Goal: Task Accomplishment & Management: Manage account settings

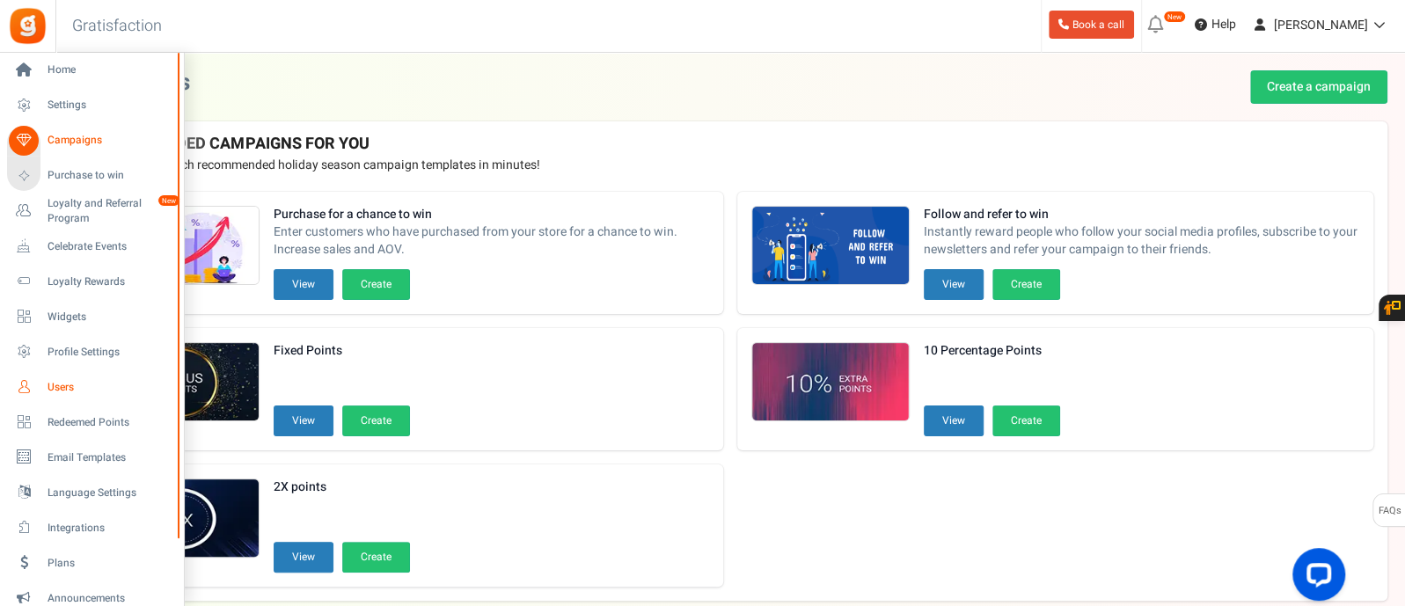
click at [60, 387] on span "Users" at bounding box center [109, 387] width 123 height 15
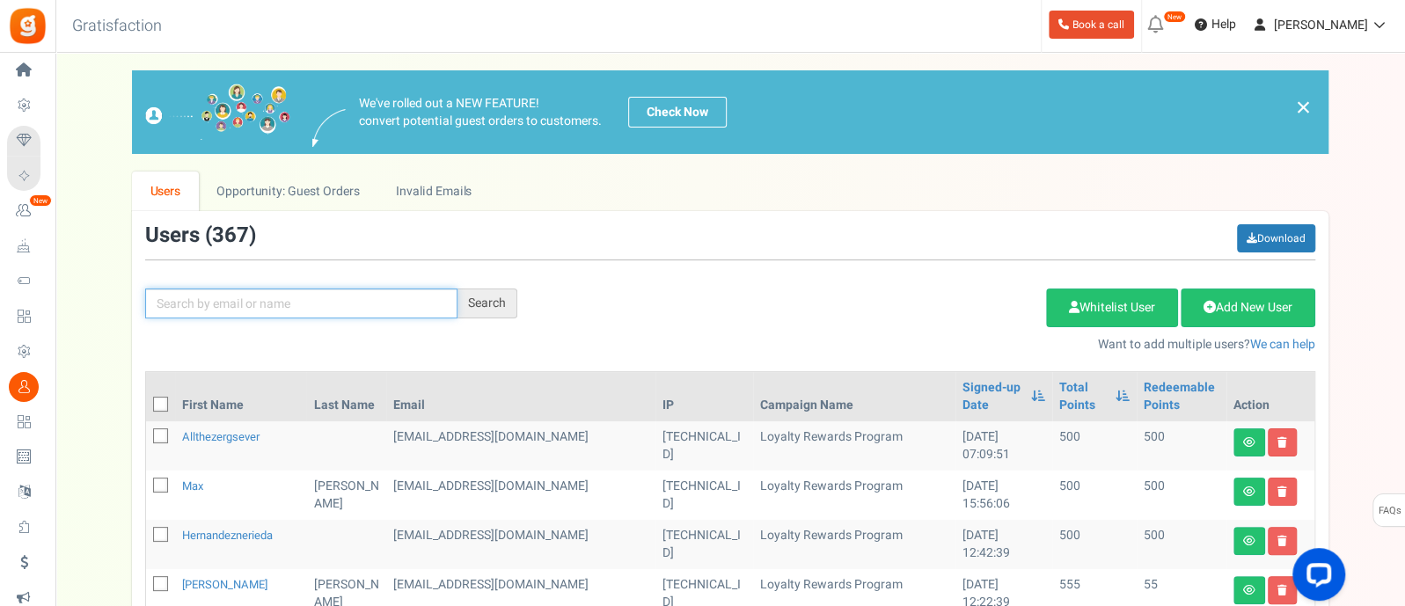
click at [240, 300] on input "text" at bounding box center [301, 304] width 312 height 30
paste input "[DEMOGRAPHIC_DATA][PERSON_NAME]"
type input "[DEMOGRAPHIC_DATA][PERSON_NAME]"
click at [502, 303] on div "Search" at bounding box center [488, 304] width 60 height 30
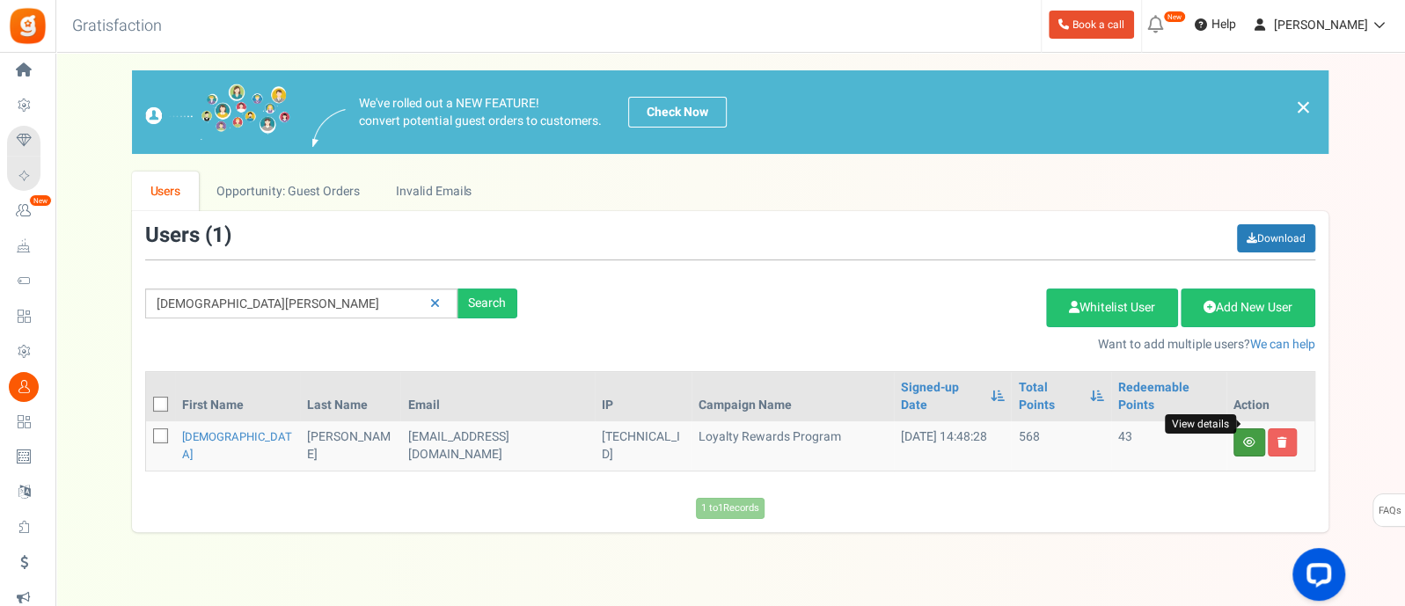
click at [1245, 437] on icon at bounding box center [1249, 442] width 12 height 11
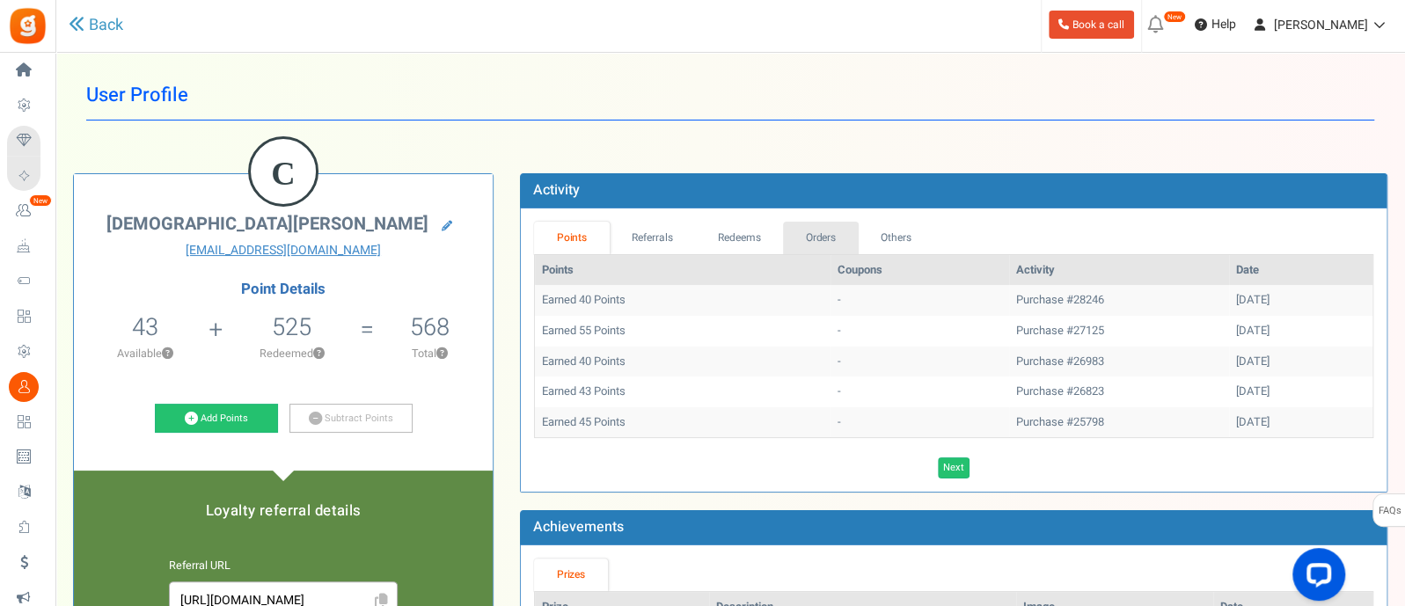
click at [802, 242] on link "Orders" at bounding box center [821, 238] width 76 height 33
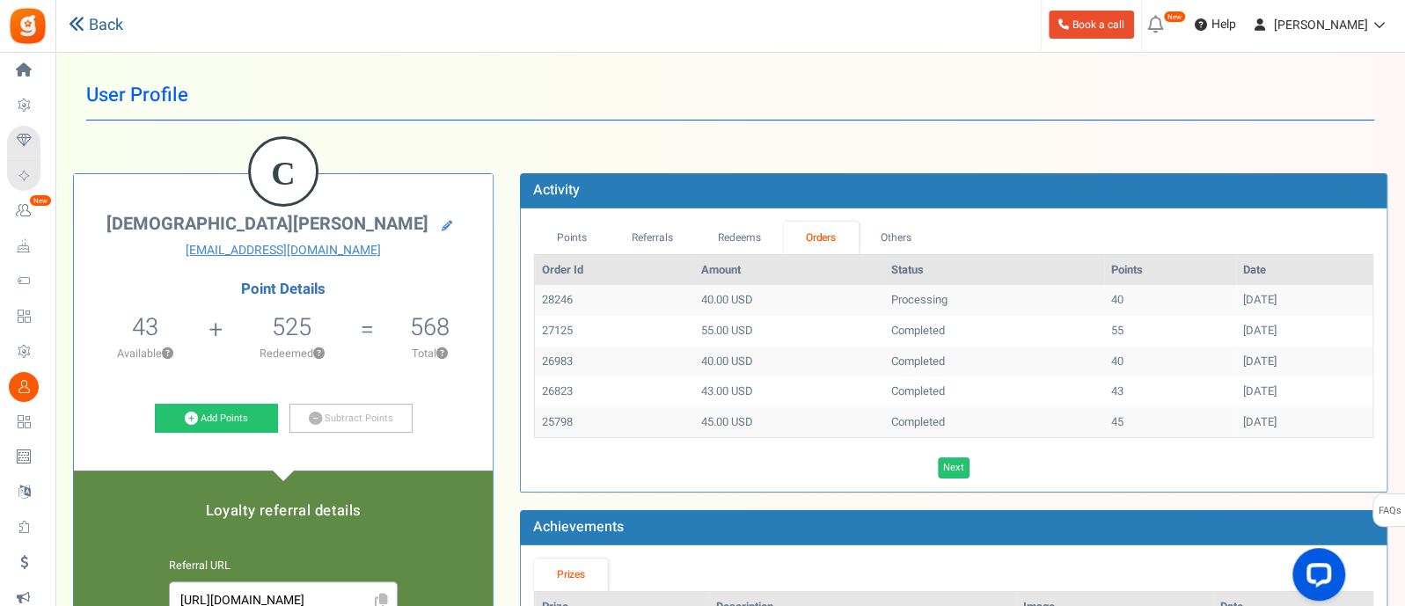
click at [103, 22] on link "Back" at bounding box center [96, 25] width 55 height 23
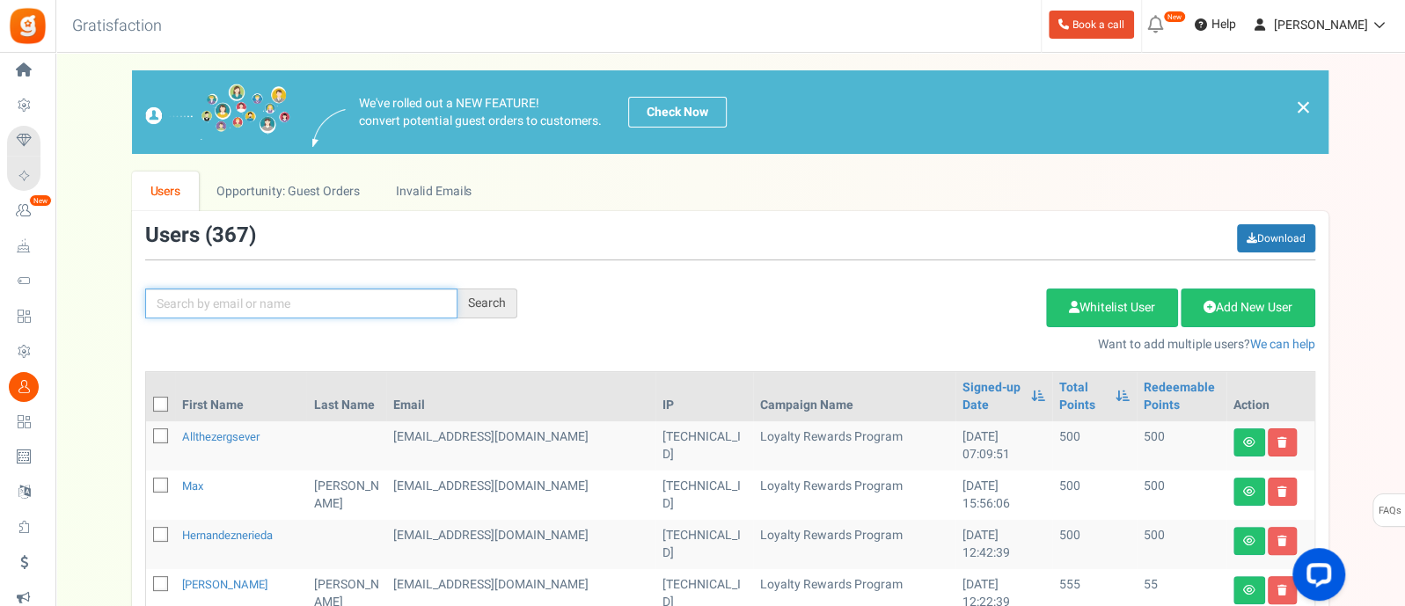
click at [355, 311] on input "text" at bounding box center [301, 304] width 312 height 30
paste input "[DEMOGRAPHIC_DATA][PERSON_NAME]"
type input "[DEMOGRAPHIC_DATA][PERSON_NAME]"
click at [491, 310] on div "Search" at bounding box center [488, 304] width 60 height 30
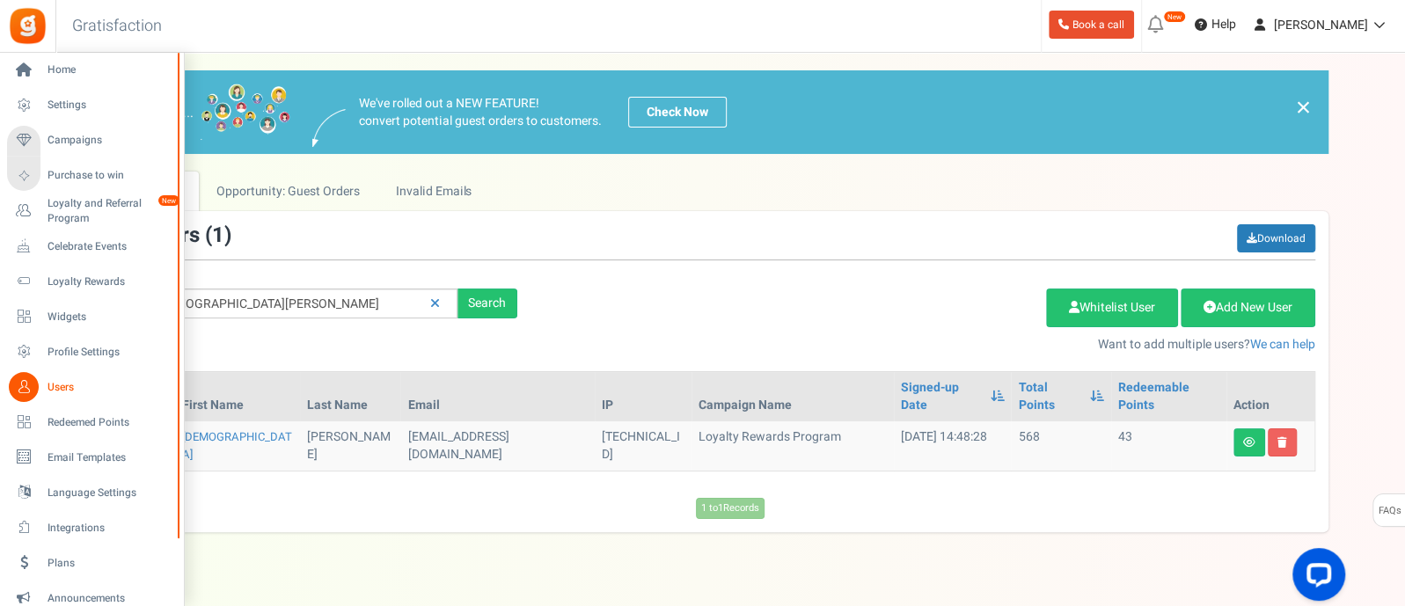
click at [58, 385] on span "Users" at bounding box center [109, 387] width 123 height 15
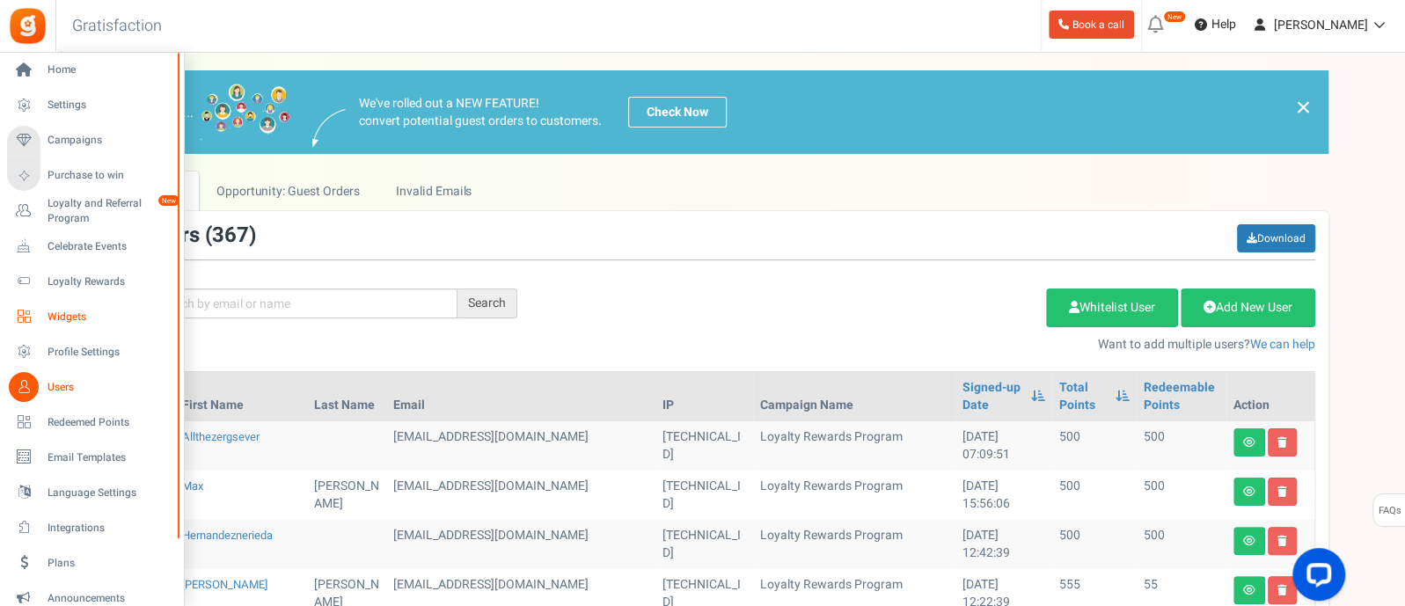
click at [77, 313] on span "Widgets" at bounding box center [109, 317] width 123 height 15
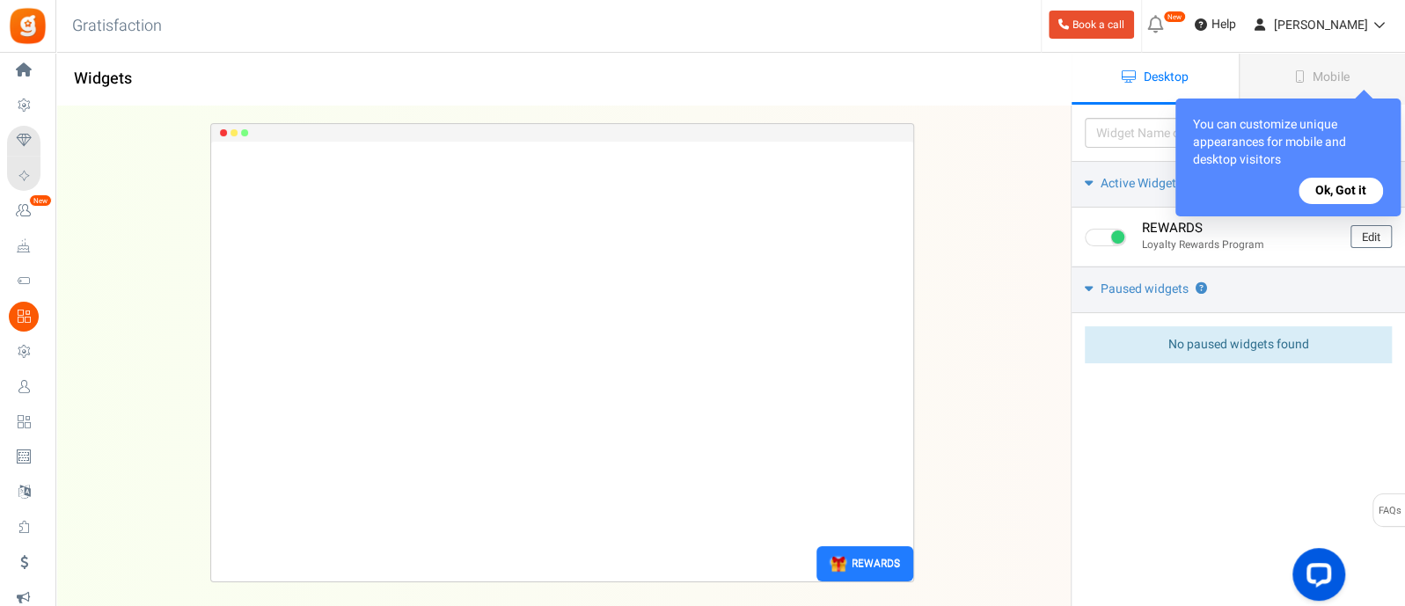
click at [1348, 193] on button "Ok, Got it" at bounding box center [1341, 191] width 84 height 26
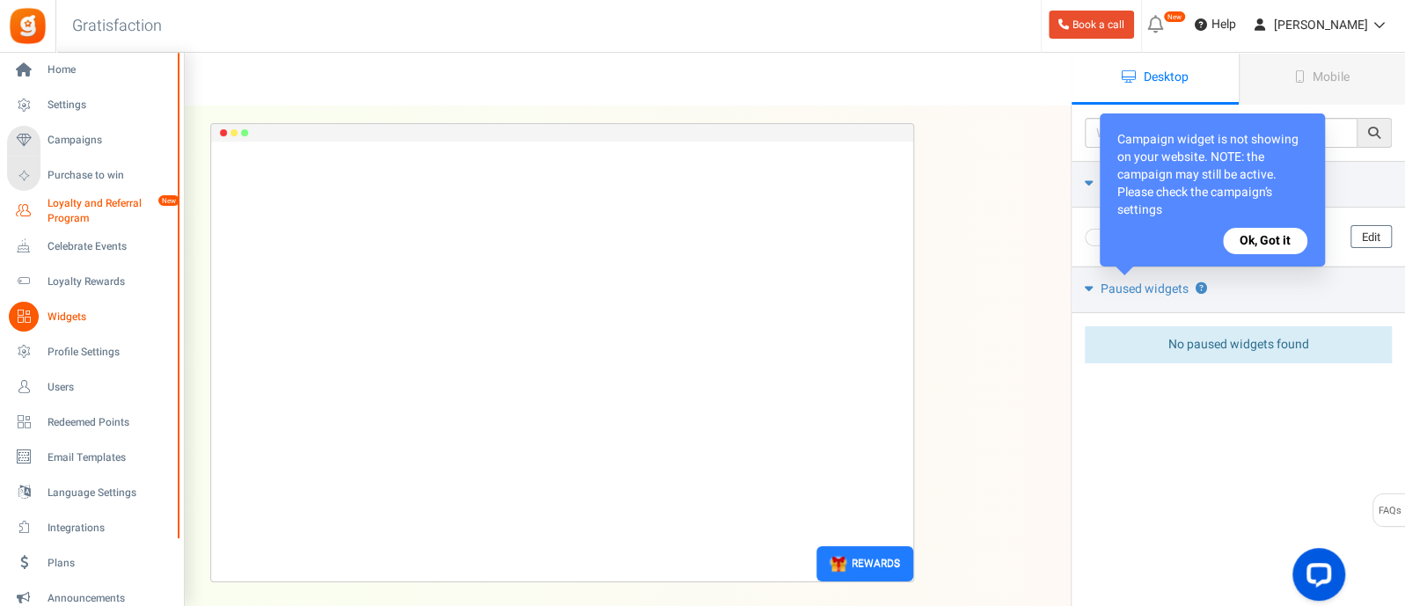
click at [73, 208] on span "Loyalty and Referral Program" at bounding box center [112, 211] width 128 height 30
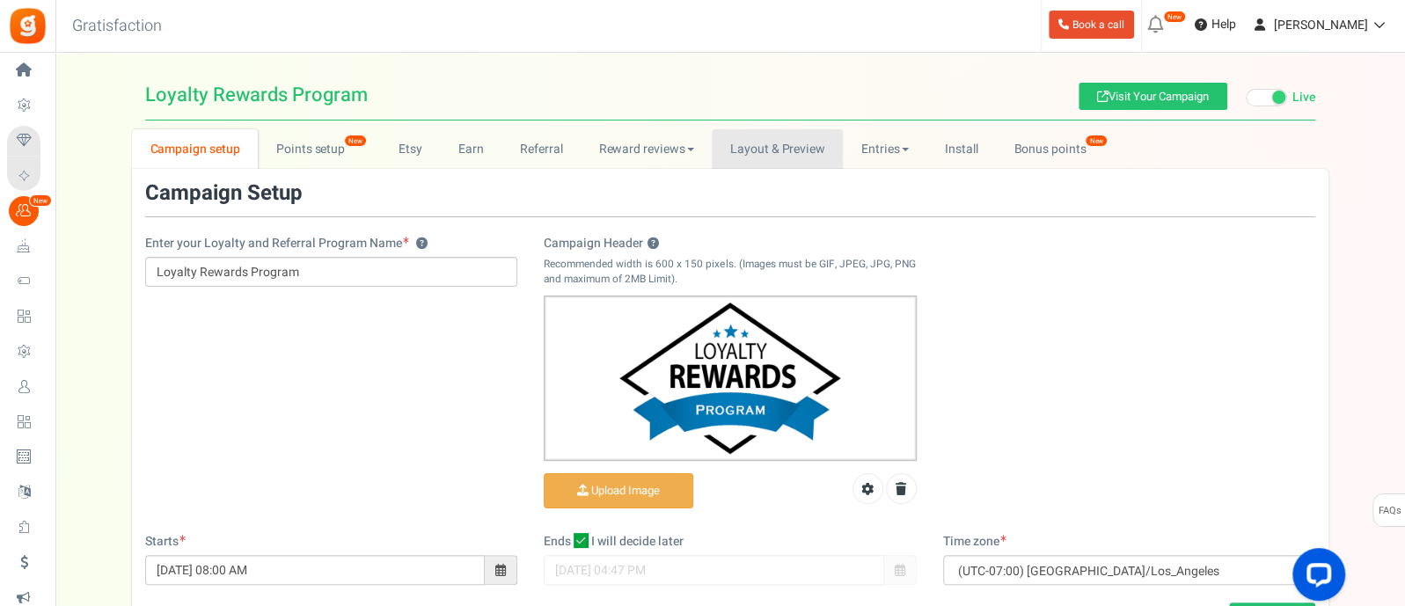
click at [726, 134] on link "Layout & Preview" at bounding box center [777, 149] width 131 height 40
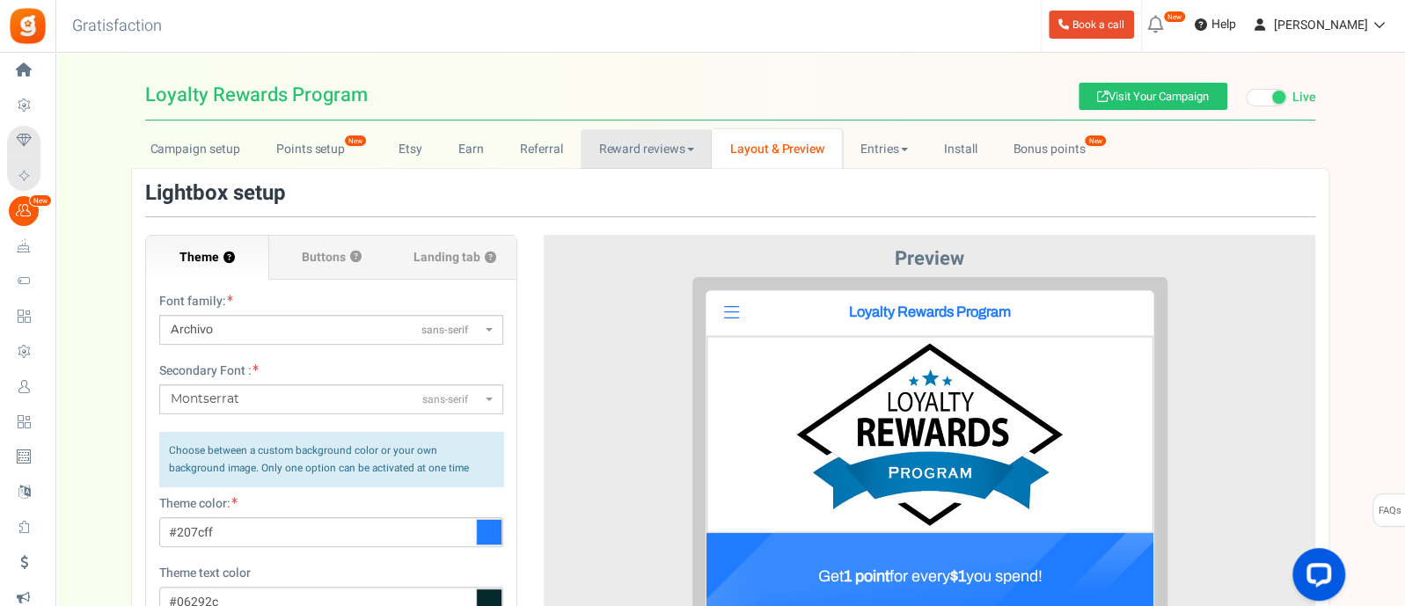
click at [619, 153] on link "Reward reviews" at bounding box center [646, 149] width 131 height 40
click at [563, 162] on link "Referral" at bounding box center [541, 149] width 79 height 40
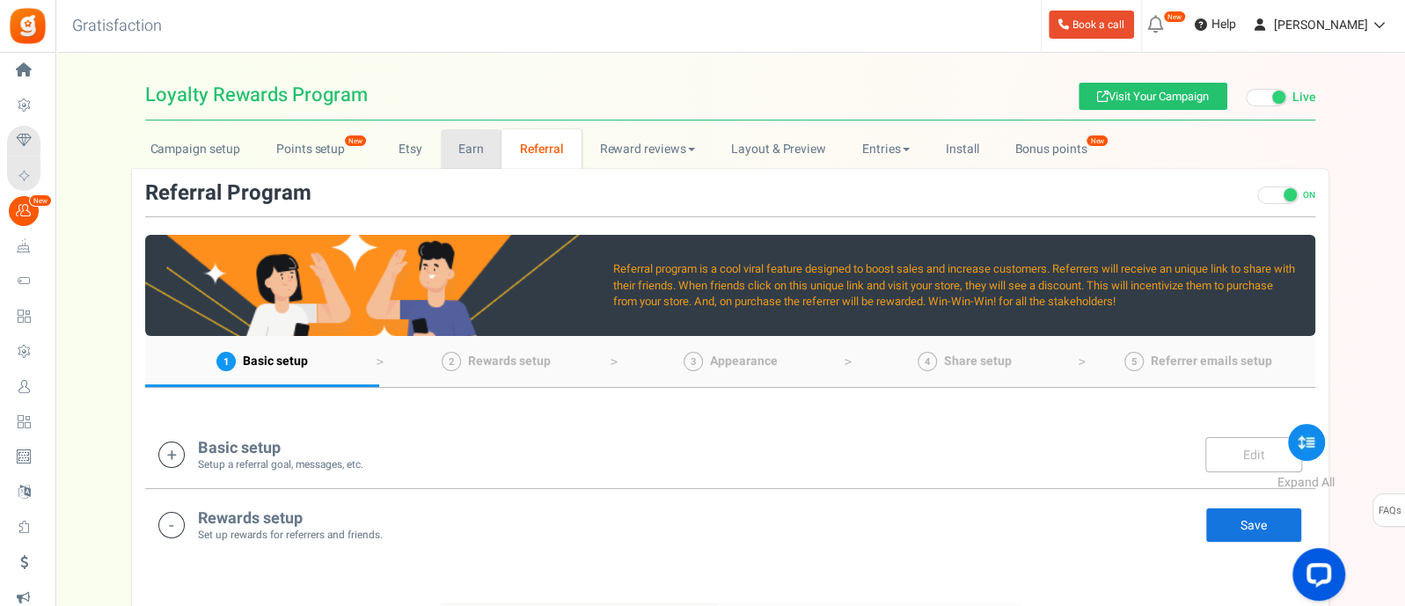
click at [483, 157] on link "Earn" at bounding box center [472, 149] width 62 height 40
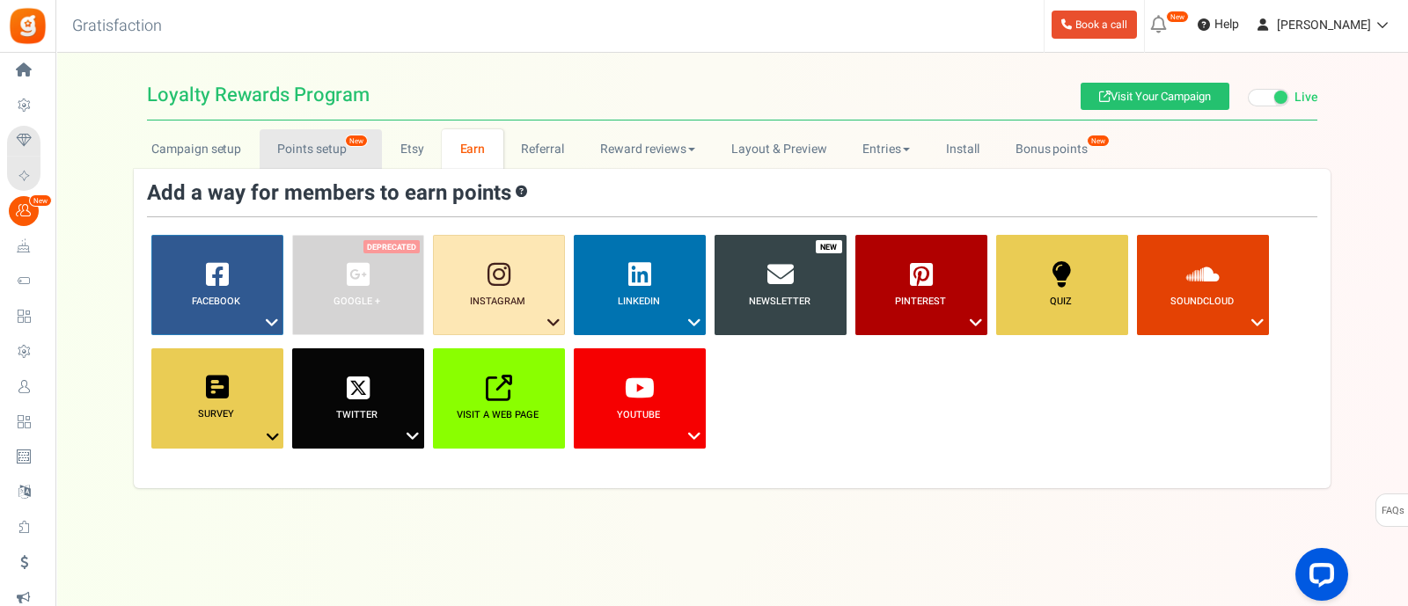
click at [316, 160] on link "Points setup New" at bounding box center [321, 149] width 122 height 40
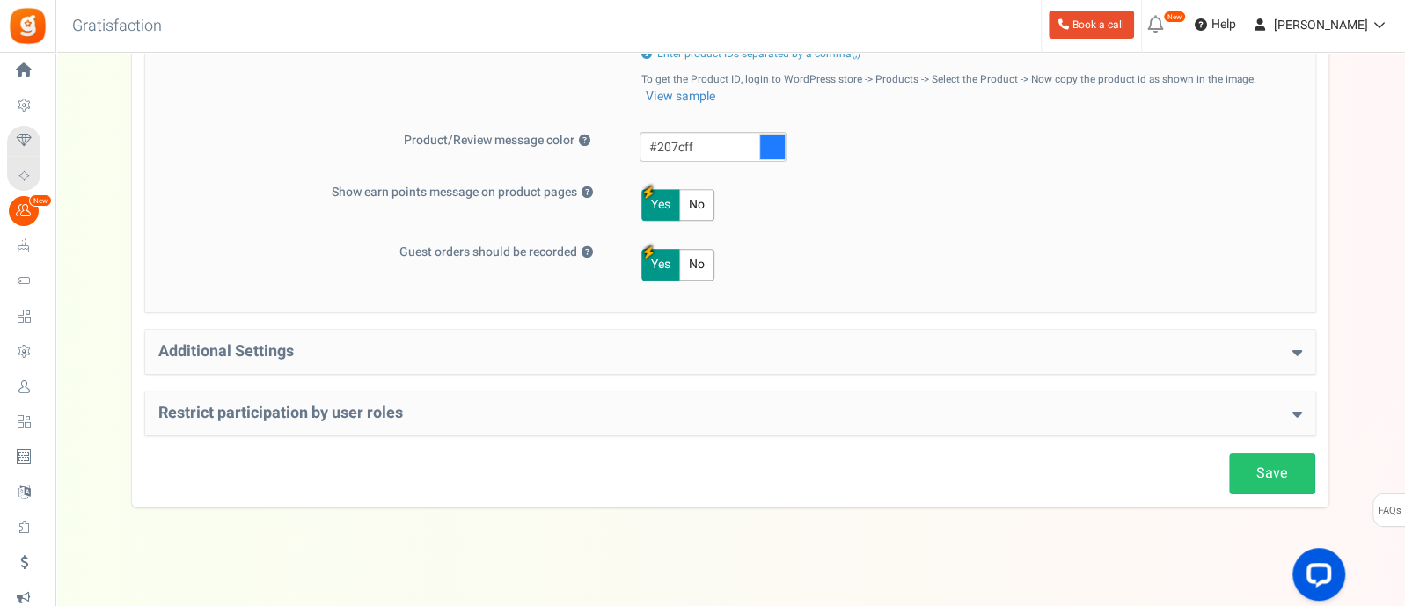
scroll to position [832, 0]
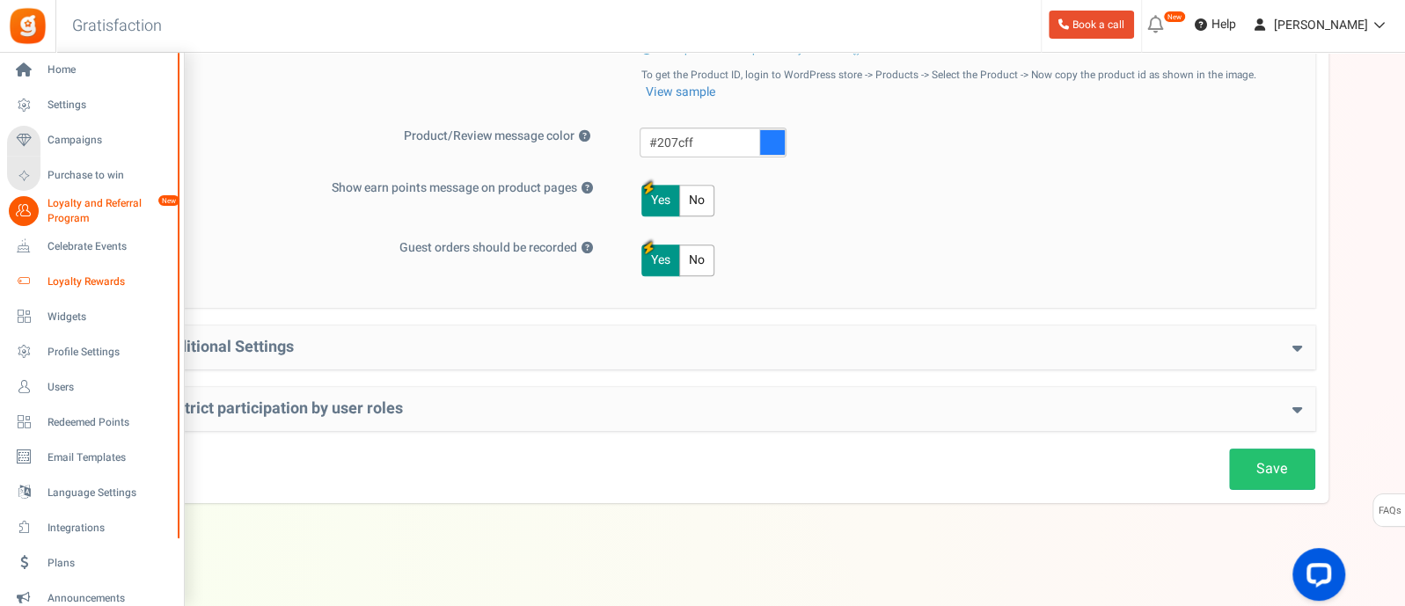
click at [86, 285] on span "Loyalty Rewards" at bounding box center [109, 282] width 123 height 15
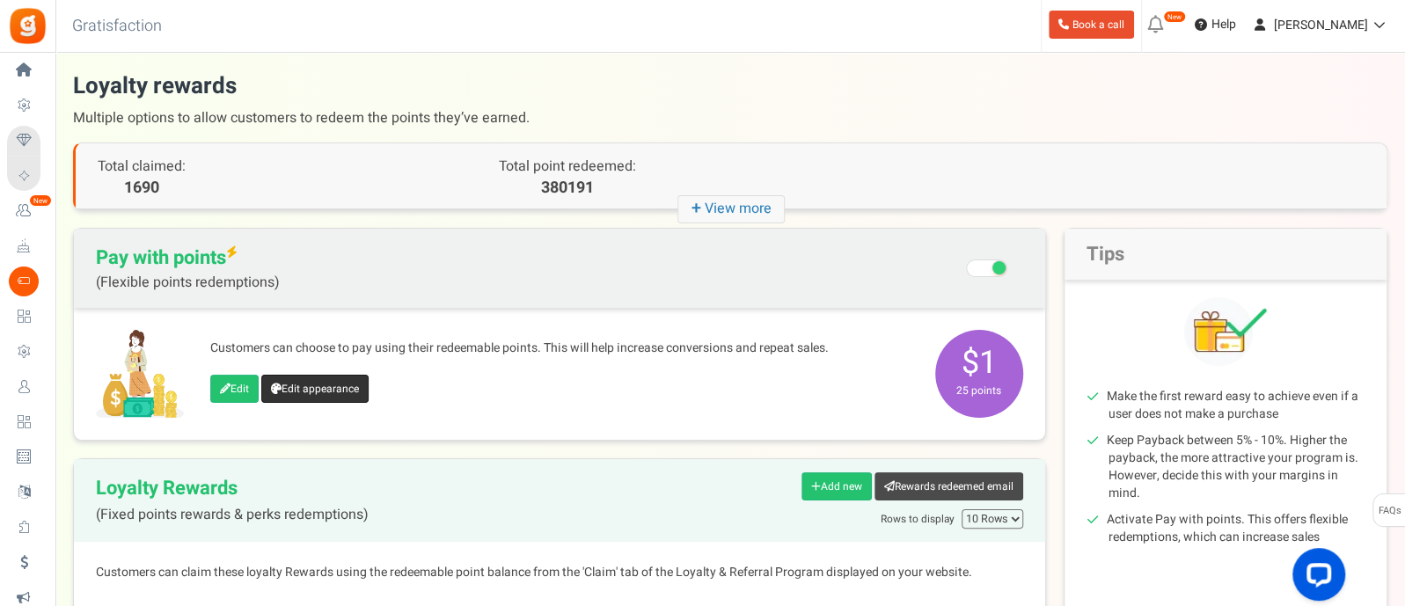
click at [299, 391] on link "Edit appearance" at bounding box center [314, 389] width 107 height 28
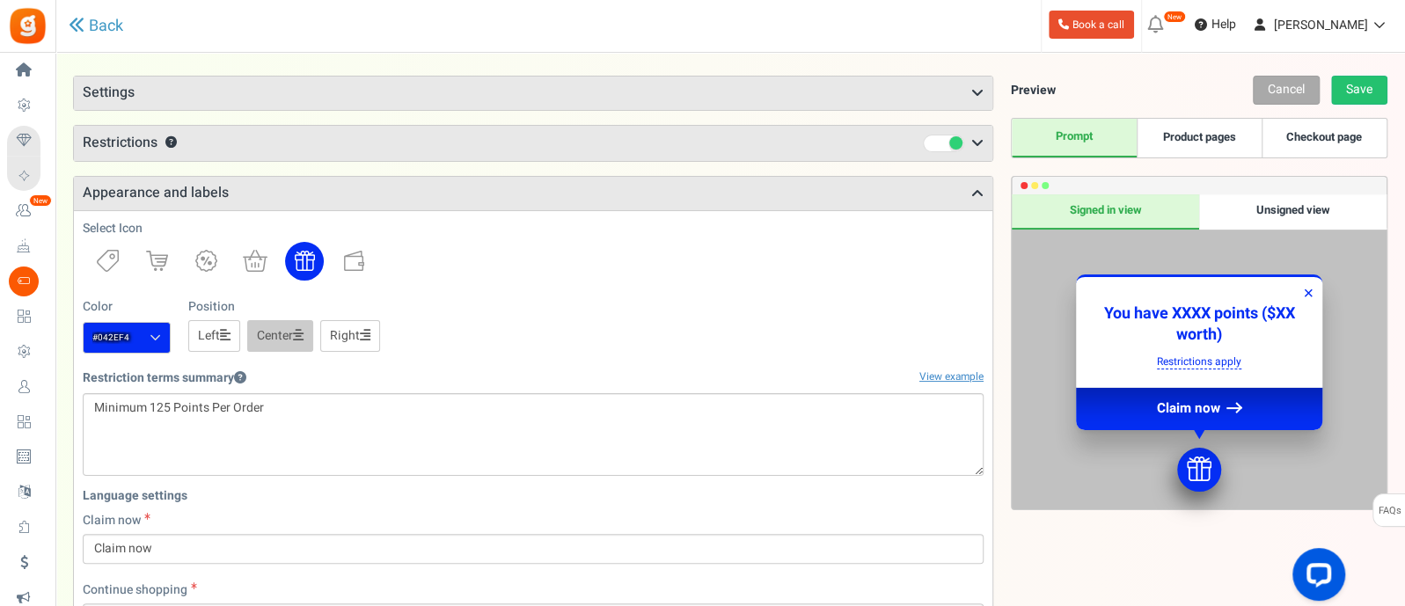
scroll to position [94, 0]
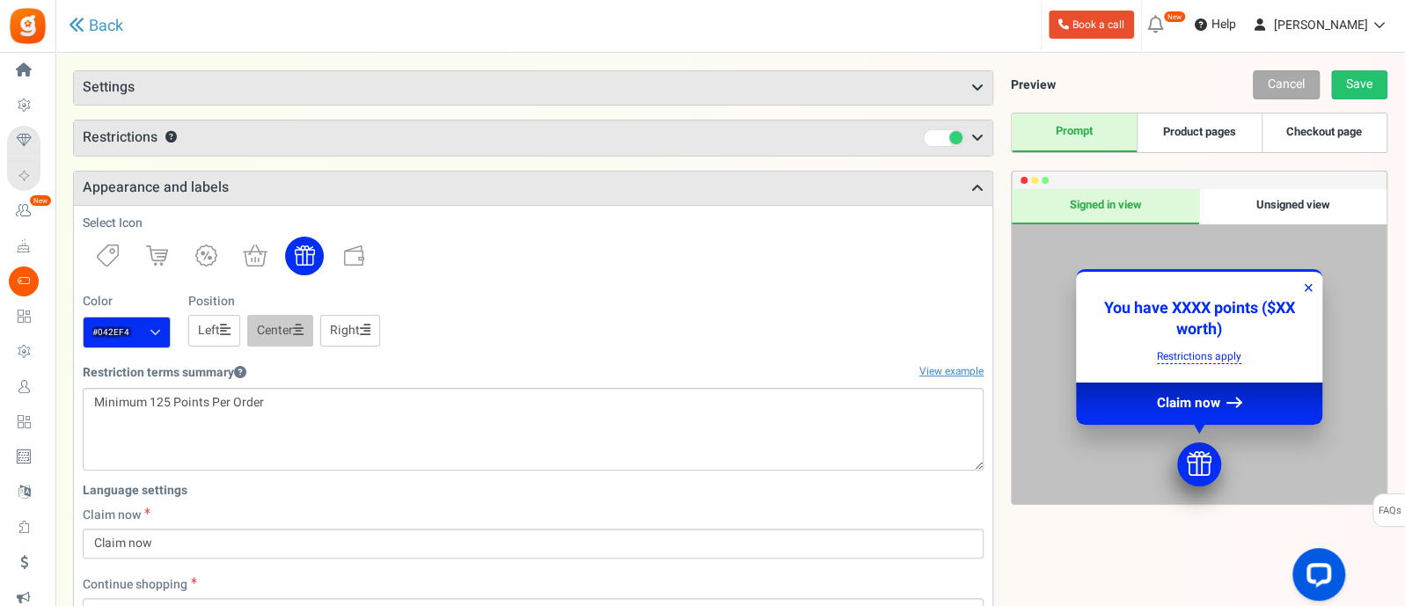
click at [1219, 134] on link "Product pages" at bounding box center [1199, 133] width 125 height 39
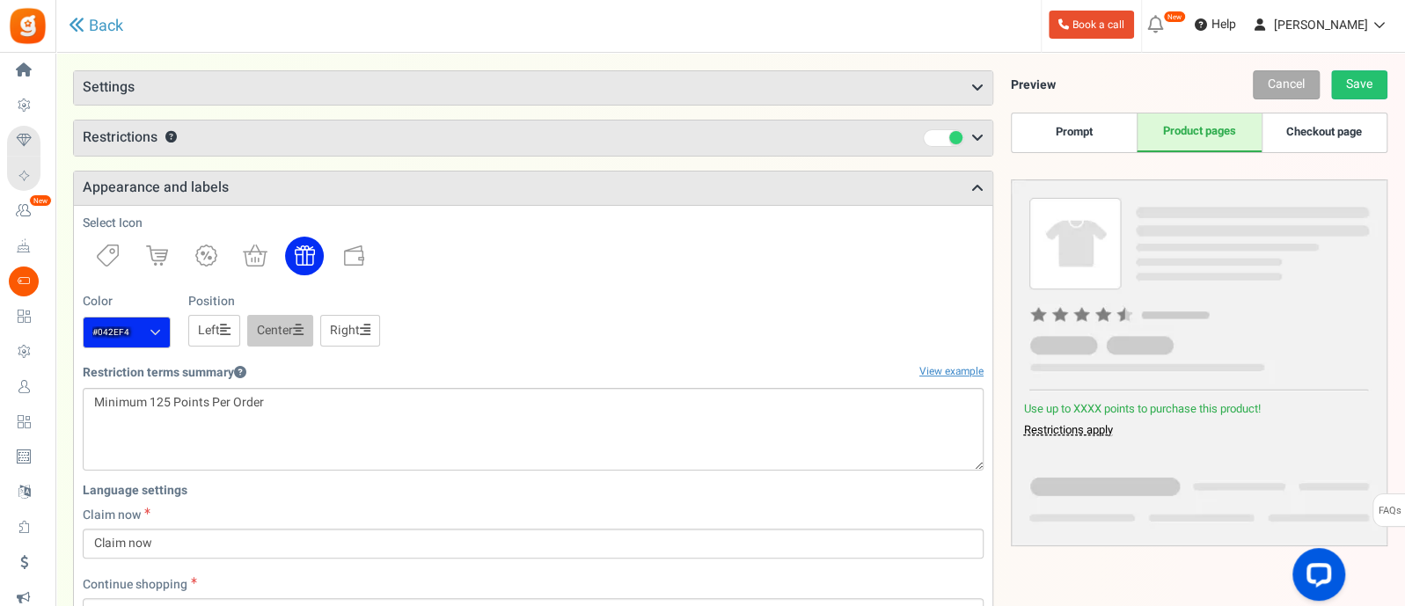
click at [1079, 115] on link "Prompt" at bounding box center [1074, 133] width 125 height 39
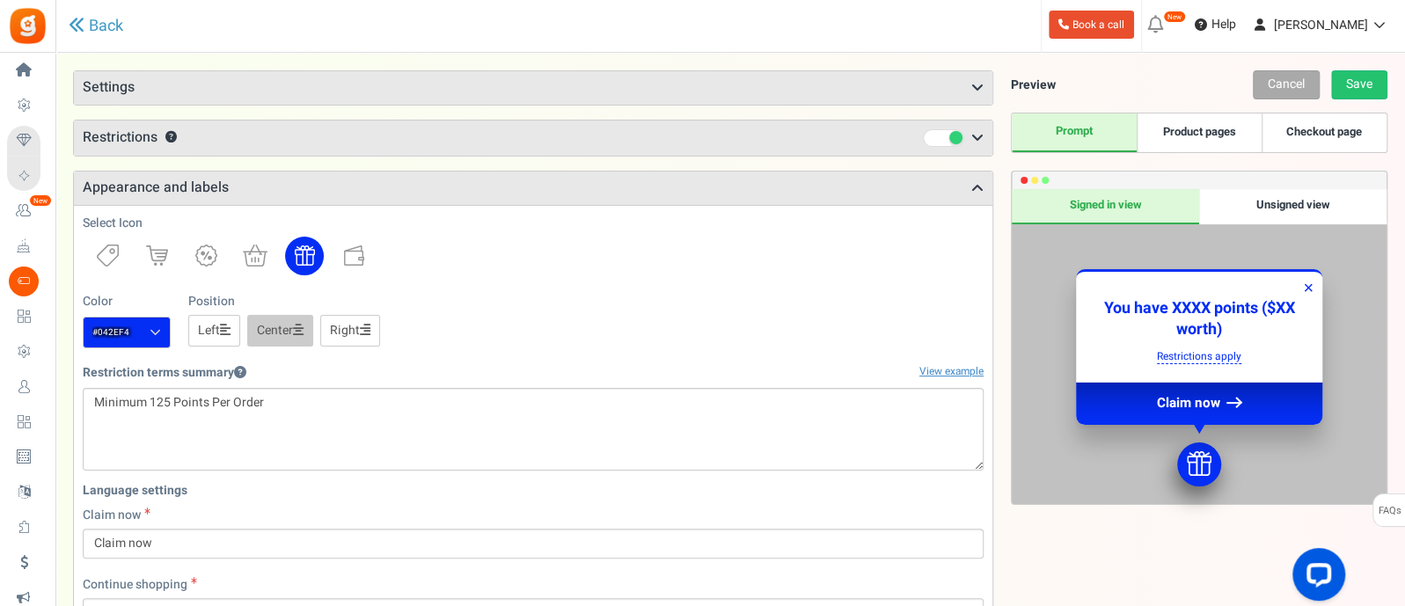
click at [626, 87] on h3 "Settings" at bounding box center [533, 87] width 919 height 33
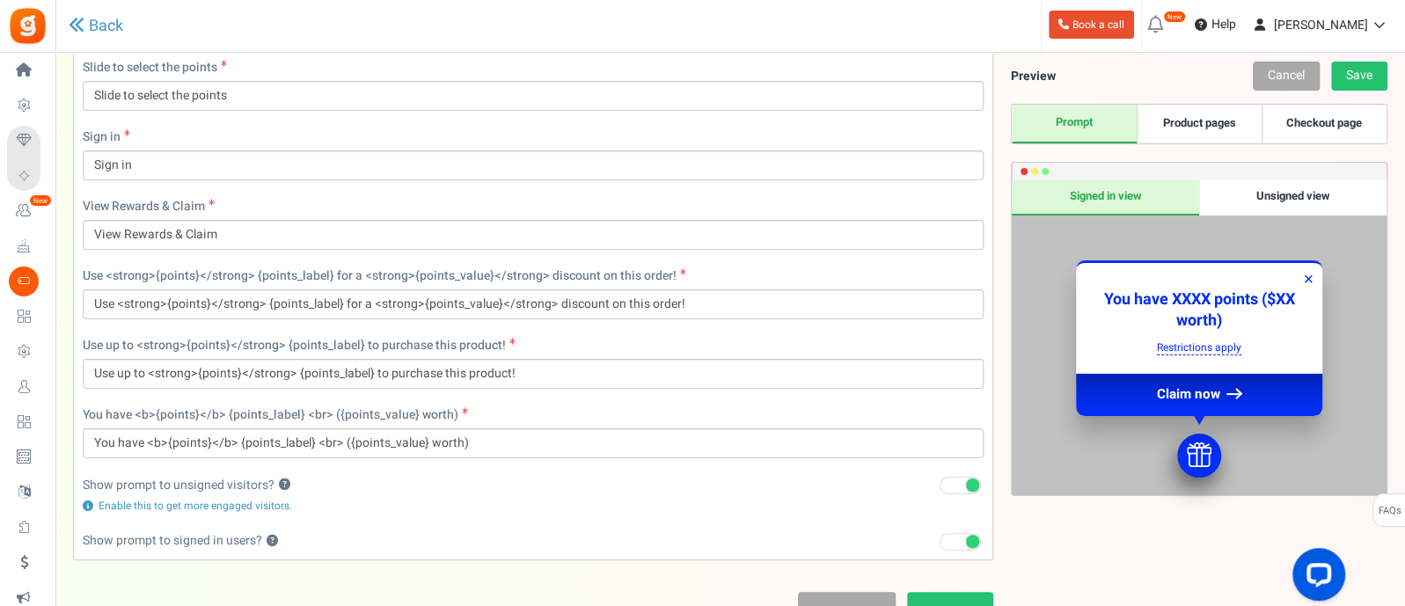
scroll to position [1295, 0]
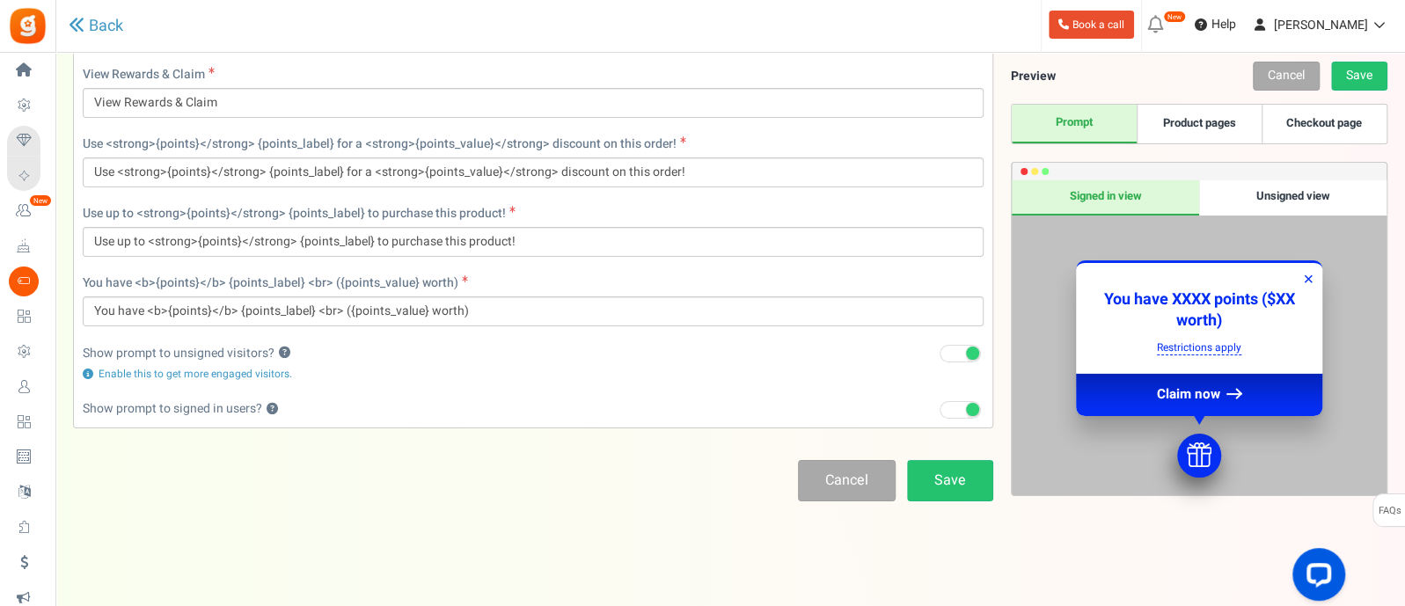
click at [1302, 188] on div "Unsigned view" at bounding box center [1292, 197] width 187 height 35
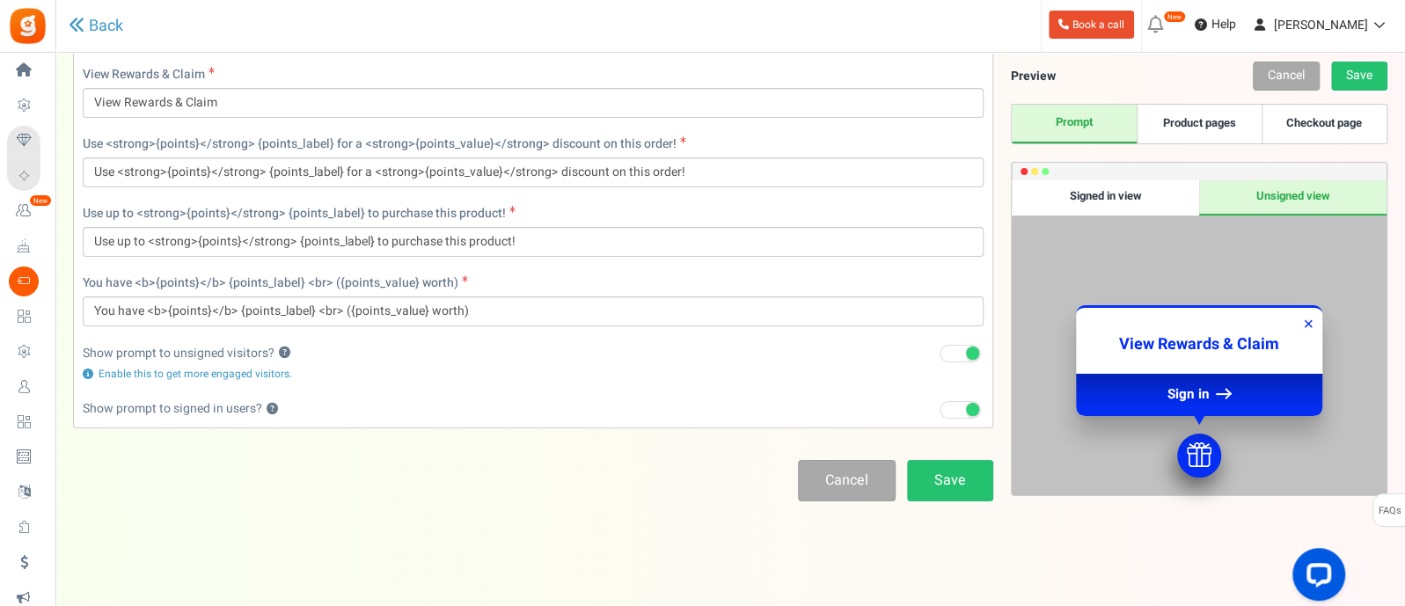
click at [1133, 198] on div "Signed in view" at bounding box center [1105, 197] width 187 height 35
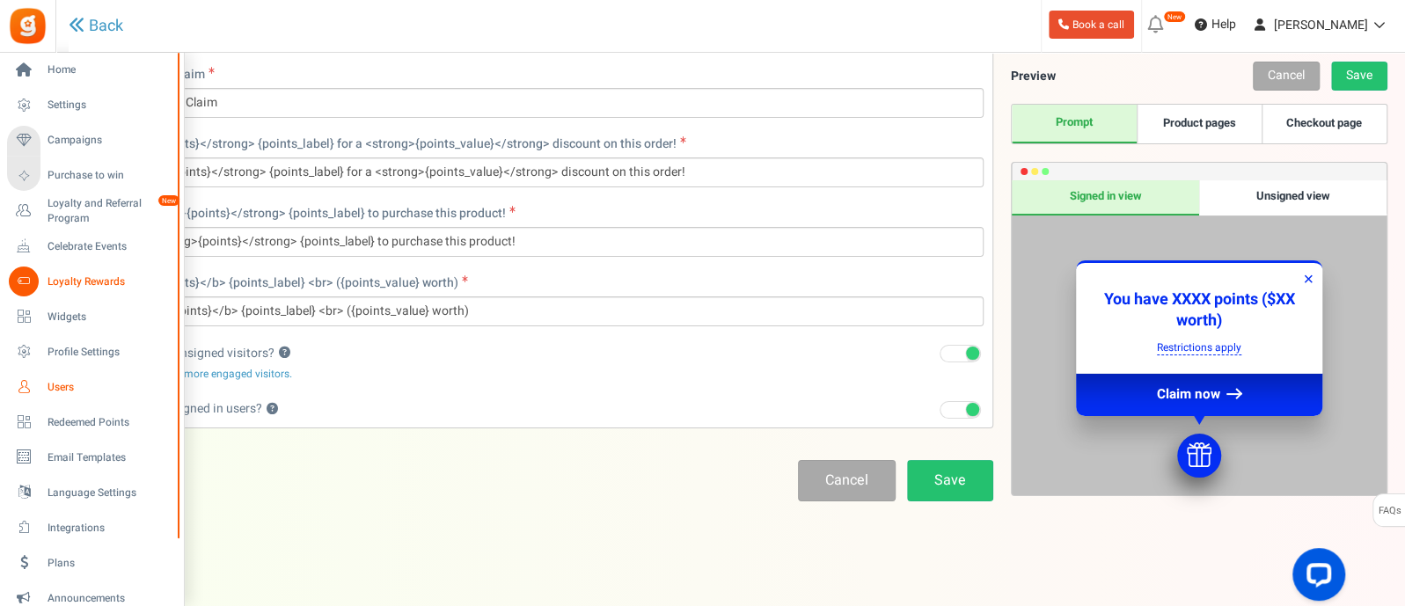
click at [57, 385] on span "Users" at bounding box center [109, 387] width 123 height 15
